Goal: Task Accomplishment & Management: Use online tool/utility

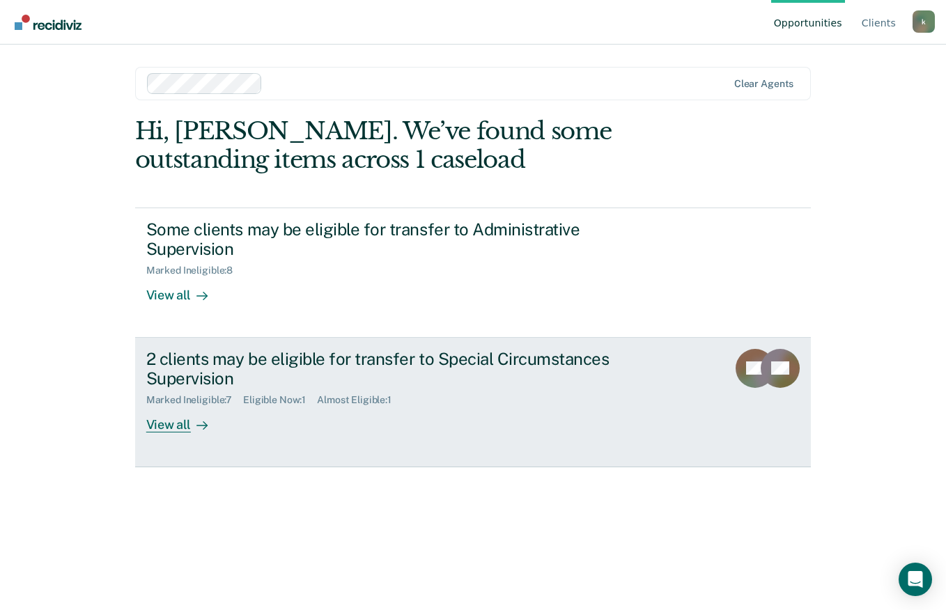
click at [183, 415] on div "View all" at bounding box center [185, 419] width 78 height 27
